Goal: Check status: Check status

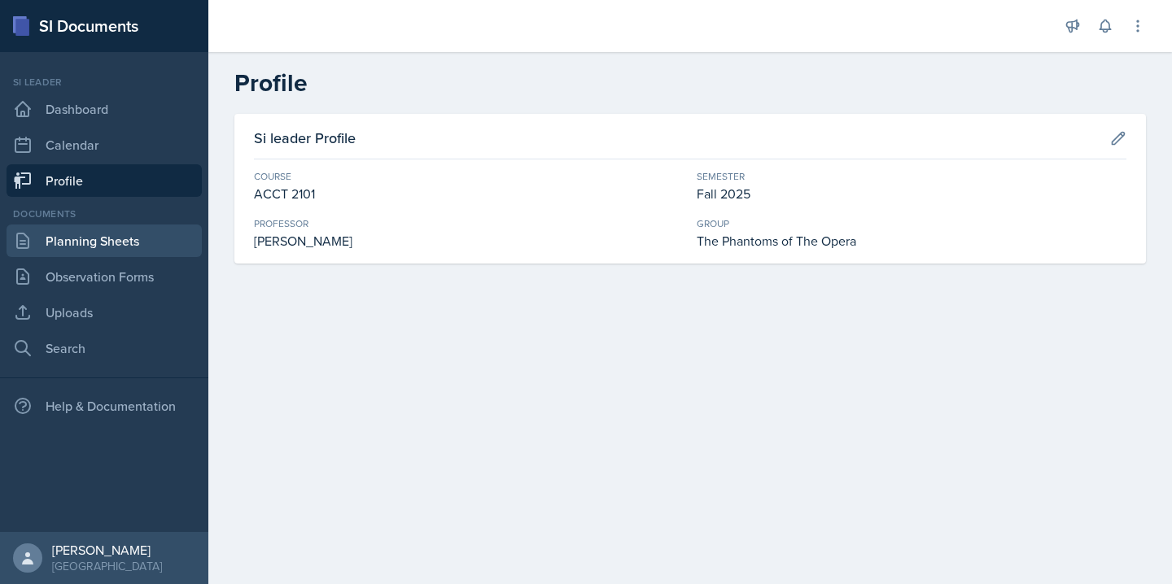
click at [149, 248] on link "Planning Sheets" at bounding box center [104, 241] width 195 height 33
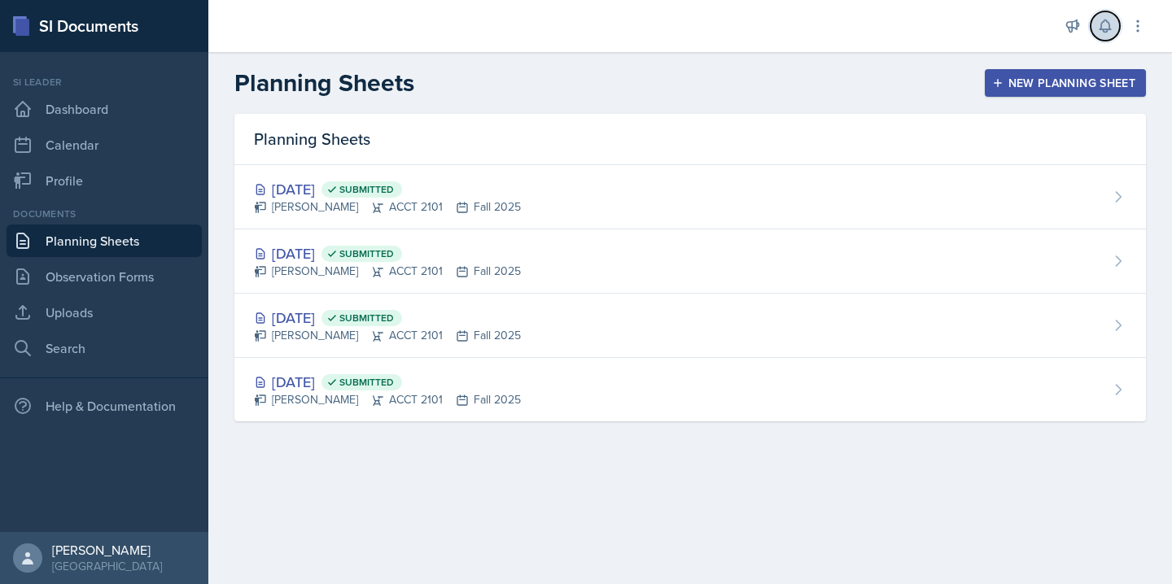
click at [1096, 24] on button at bounding box center [1105, 25] width 29 height 29
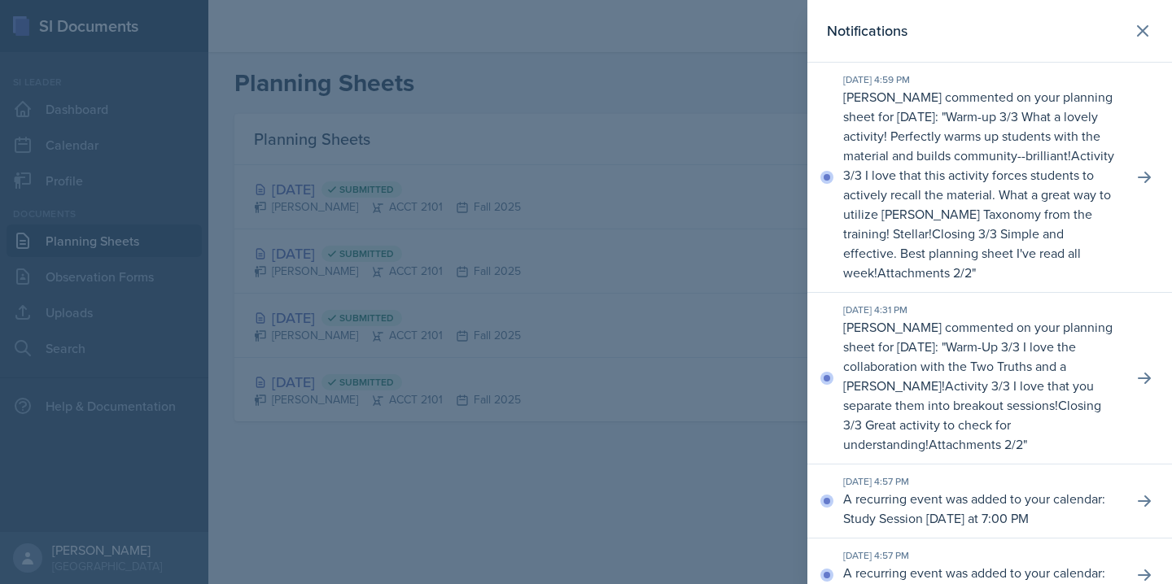
click at [632, 112] on div at bounding box center [586, 292] width 1172 height 584
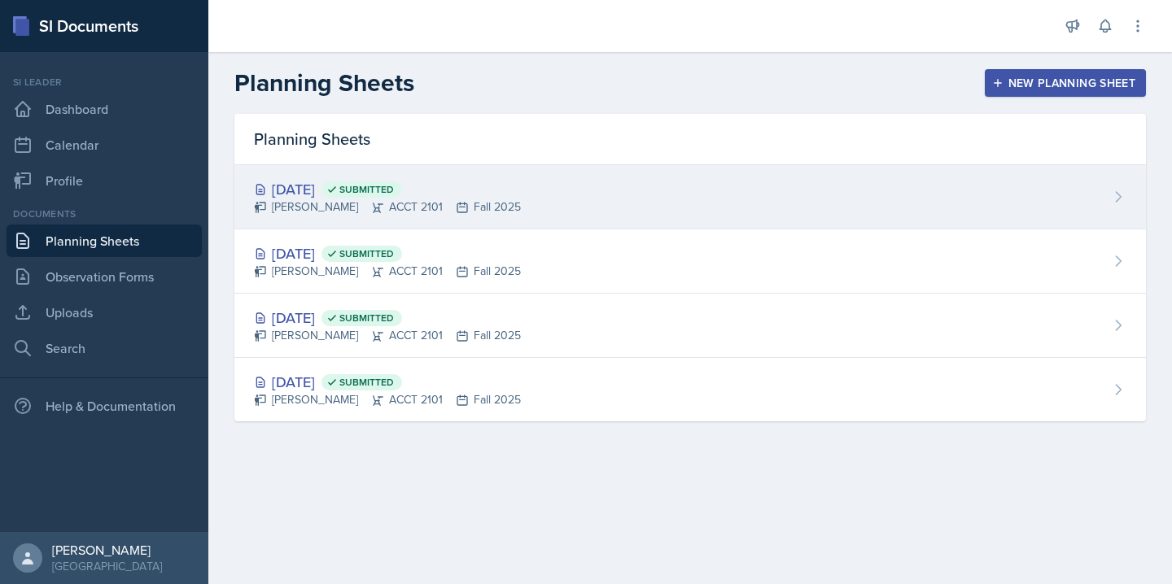
click at [800, 205] on div "[DATE] Submitted [PERSON_NAME] ACCT 2101 Fall 2025" at bounding box center [690, 197] width 912 height 64
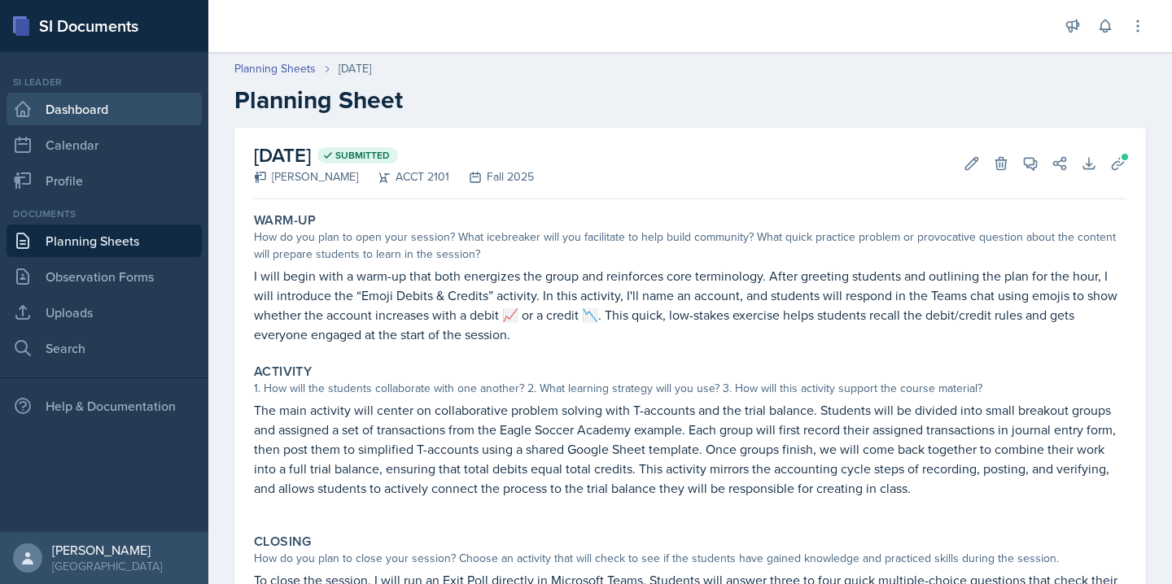
click at [90, 95] on link "Dashboard" at bounding box center [104, 109] width 195 height 33
